Goal: Information Seeking & Learning: Learn about a topic

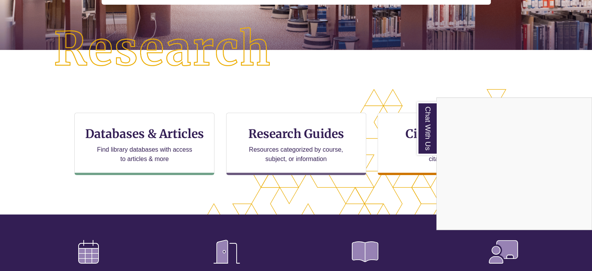
scroll to position [177, 0]
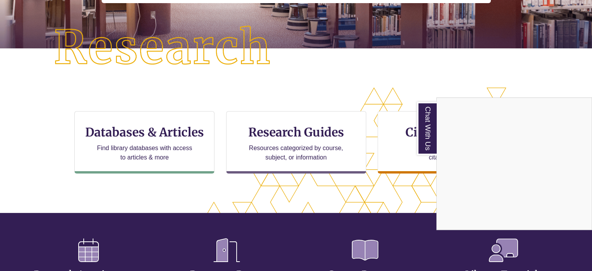
click at [116, 149] on div "Chat With Us" at bounding box center [296, 135] width 592 height 271
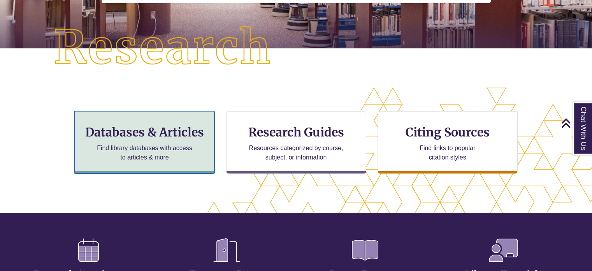
click at [120, 130] on h3 "Databases & Articles" at bounding box center [144, 132] width 127 height 15
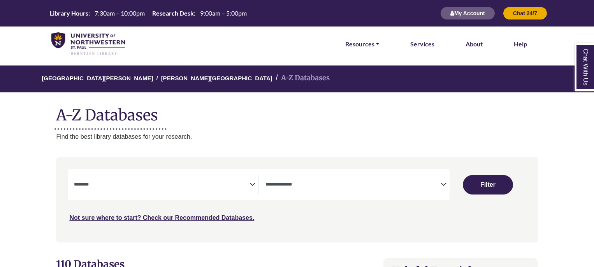
select select "Database Subject Filter"
select select "Database Types Filter"
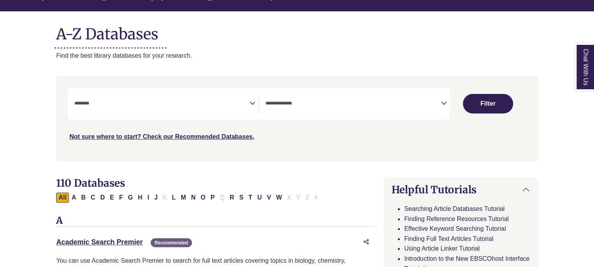
scroll to position [87, 0]
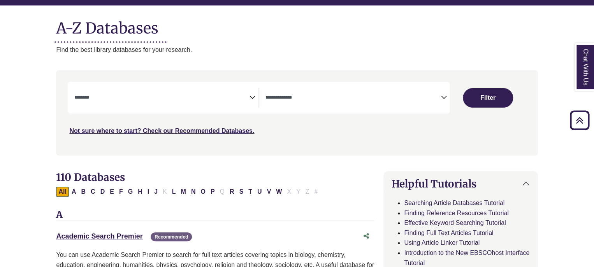
click at [251, 97] on icon "Search filters" at bounding box center [252, 96] width 6 height 12
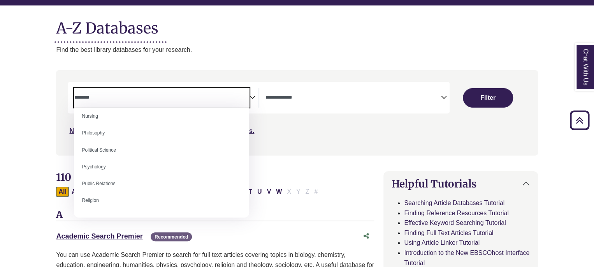
scroll to position [577, 0]
select select "*****"
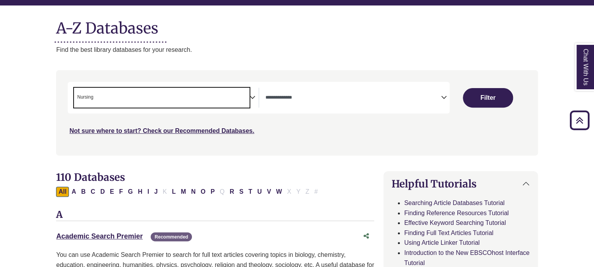
scroll to position [257, 0]
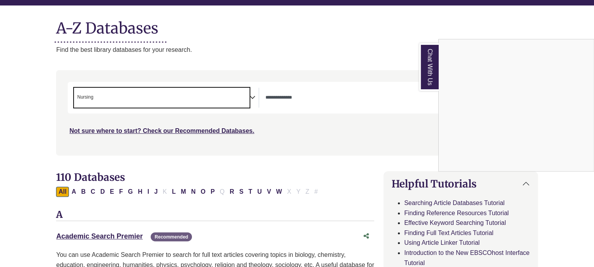
click at [324, 102] on div "Chat With Us" at bounding box center [297, 133] width 594 height 267
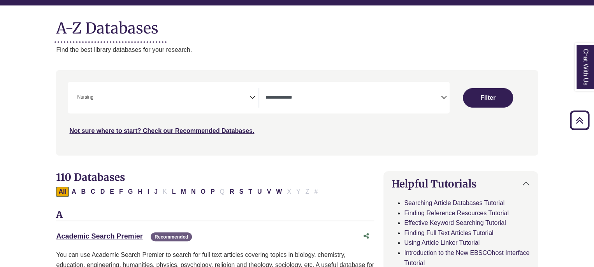
click at [400, 95] on textarea "Search" at bounding box center [352, 98] width 175 height 6
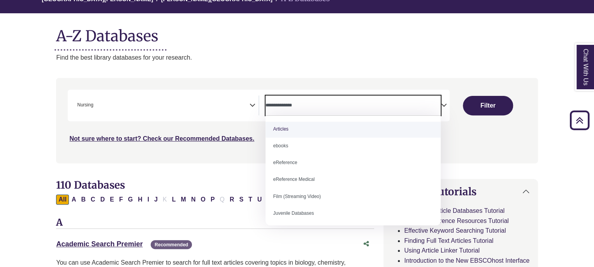
scroll to position [68, 0]
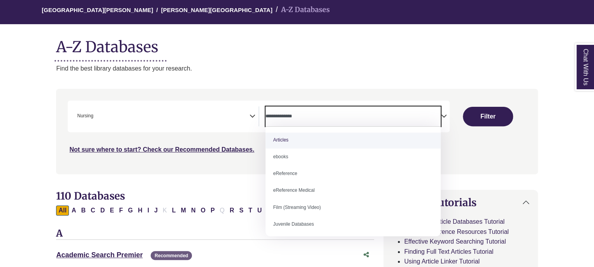
click at [325, 114] on textarea "Search" at bounding box center [352, 117] width 175 height 6
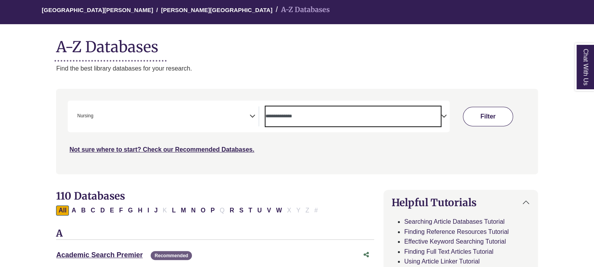
click at [488, 116] on button "Filter" at bounding box center [488, 116] width 50 height 19
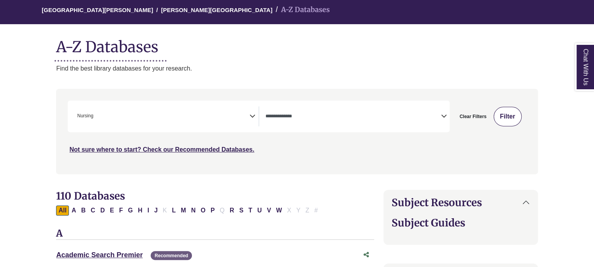
select select "Database Types Filter"
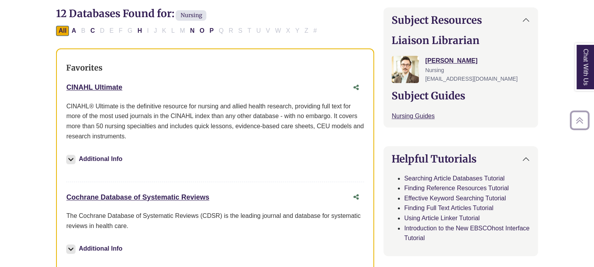
scroll to position [251, 0]
click at [86, 86] on link "CINAHL Ultimate This link opens in a new window" at bounding box center [94, 87] width 56 height 8
click at [111, 85] on link "CINAHL Ultimate This link opens in a new window" at bounding box center [94, 87] width 56 height 8
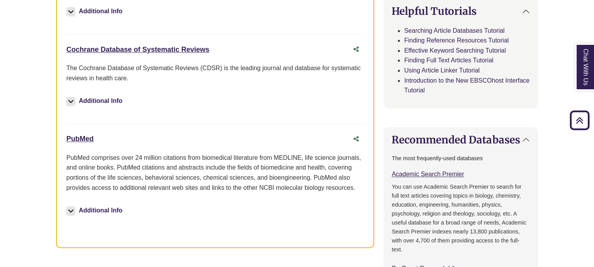
scroll to position [398, 0]
click at [84, 139] on link "PubMed This link opens in a new window" at bounding box center [79, 138] width 27 height 8
